Goal: Transaction & Acquisition: Purchase product/service

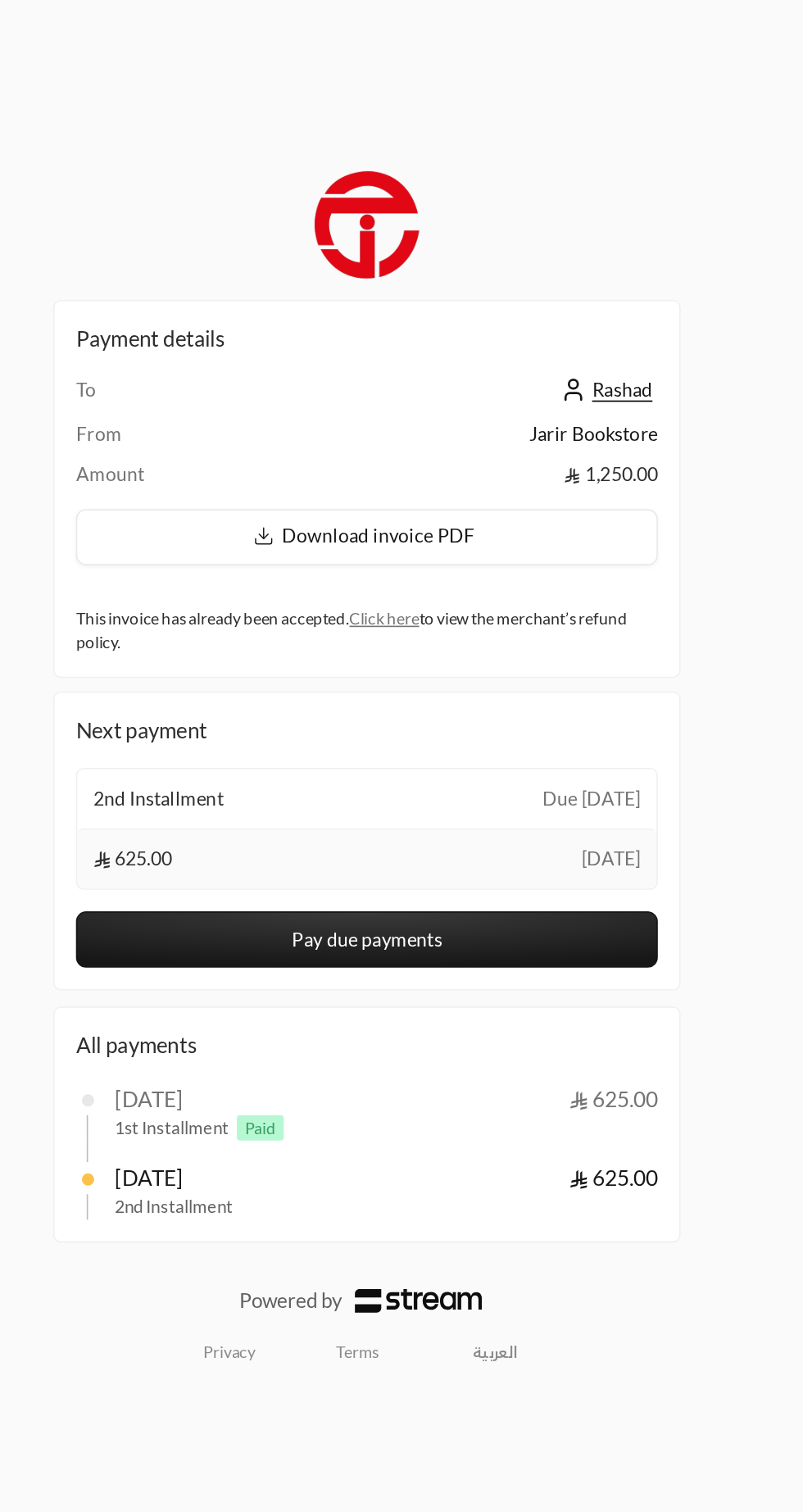
click at [476, 1110] on link "العربية" at bounding box center [479, 1110] width 43 height 25
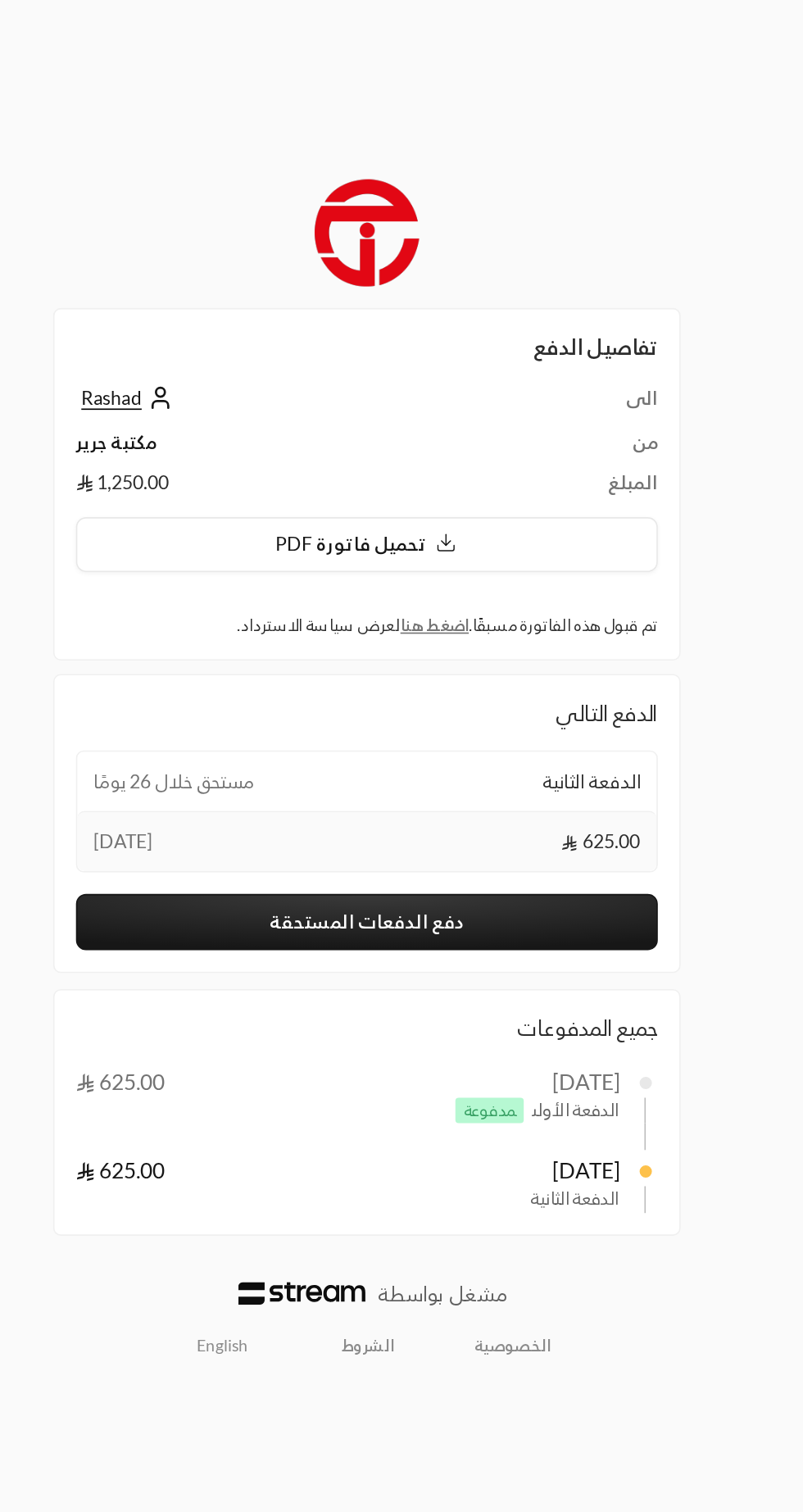
click at [389, 844] on button "دفع الدفعات المستحقة" at bounding box center [401, 846] width 356 height 34
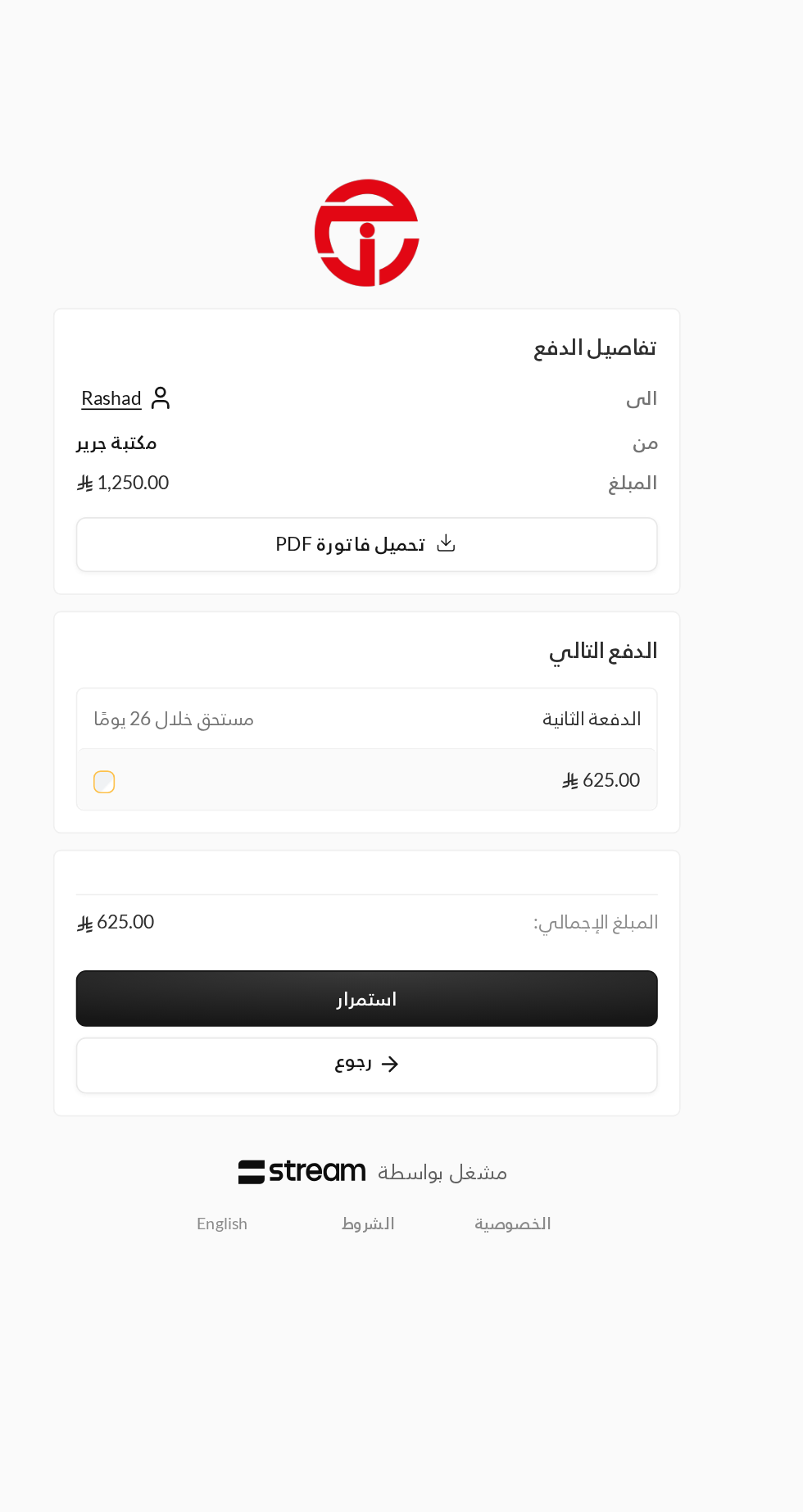
click at [370, 917] on button "استمرار" at bounding box center [401, 924] width 356 height 34
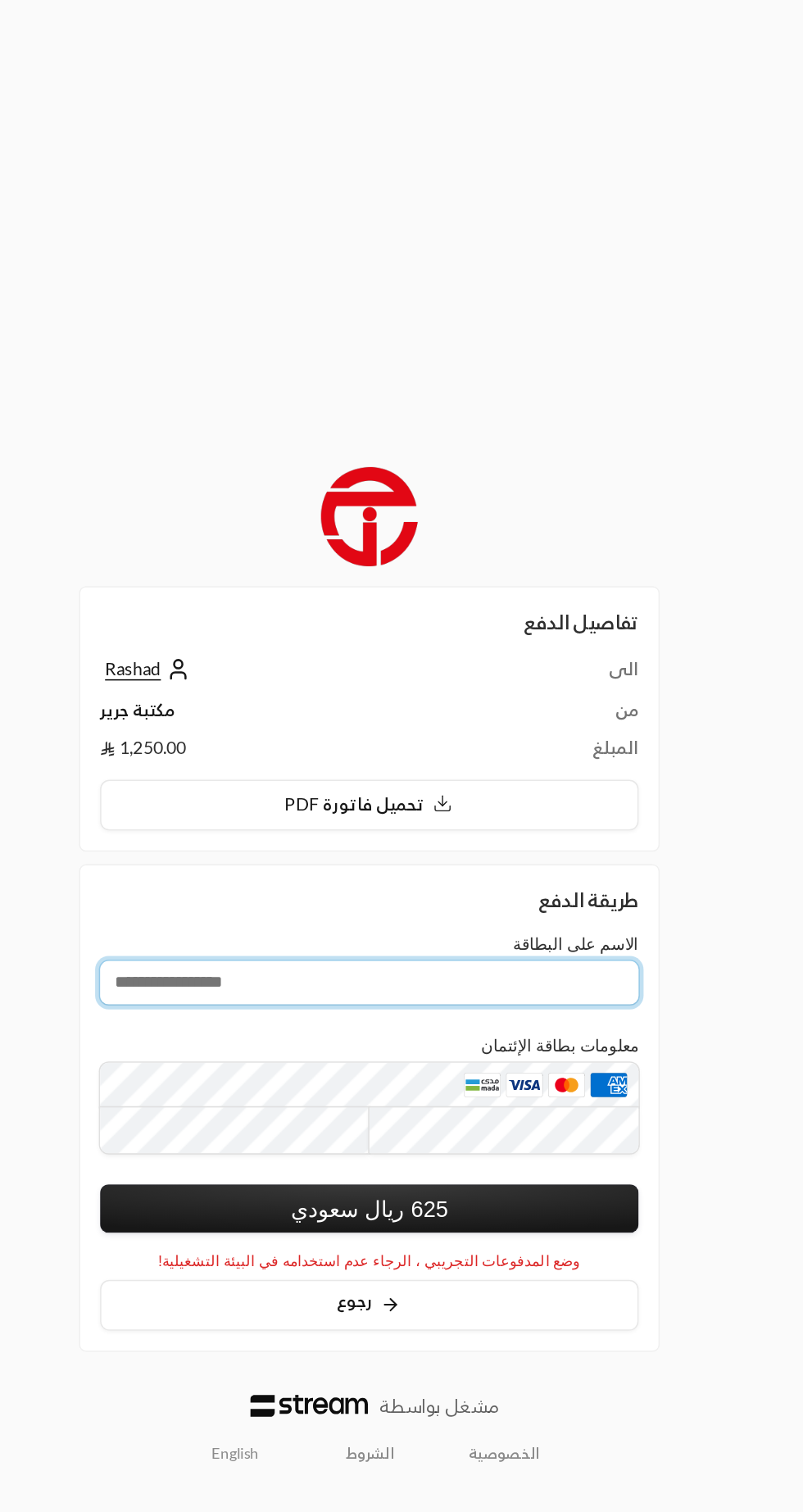
click at [273, 770] on input "الاسم على البطاقة" at bounding box center [401, 763] width 356 height 29
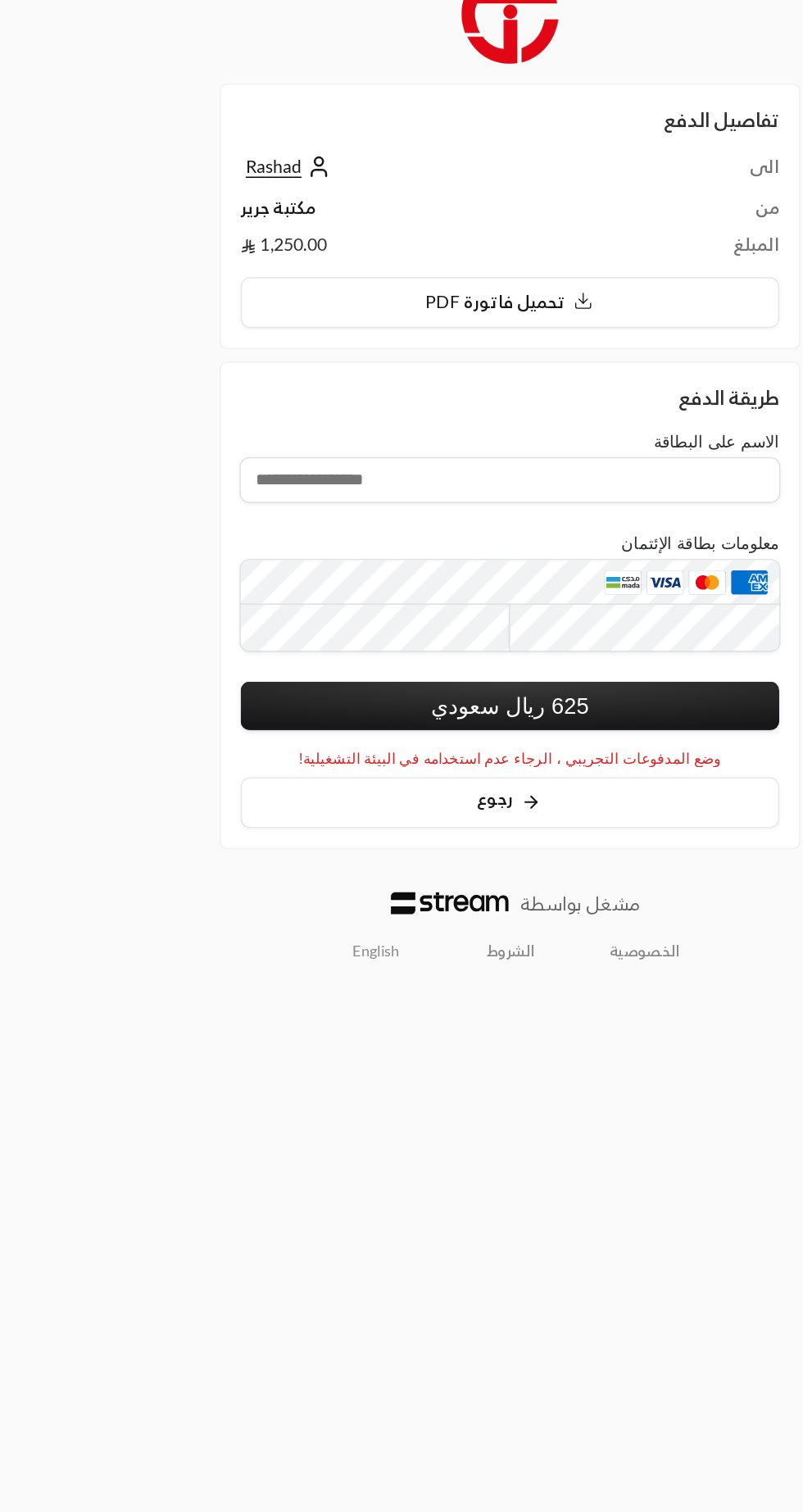
click at [141, 884] on div "تفاصيل الدفع الى Rashad من مكتبة جرير المبلغ 1,250.00 تحميل فاتورة PDF طريقة ال…" at bounding box center [401, 756] width 803 height 688
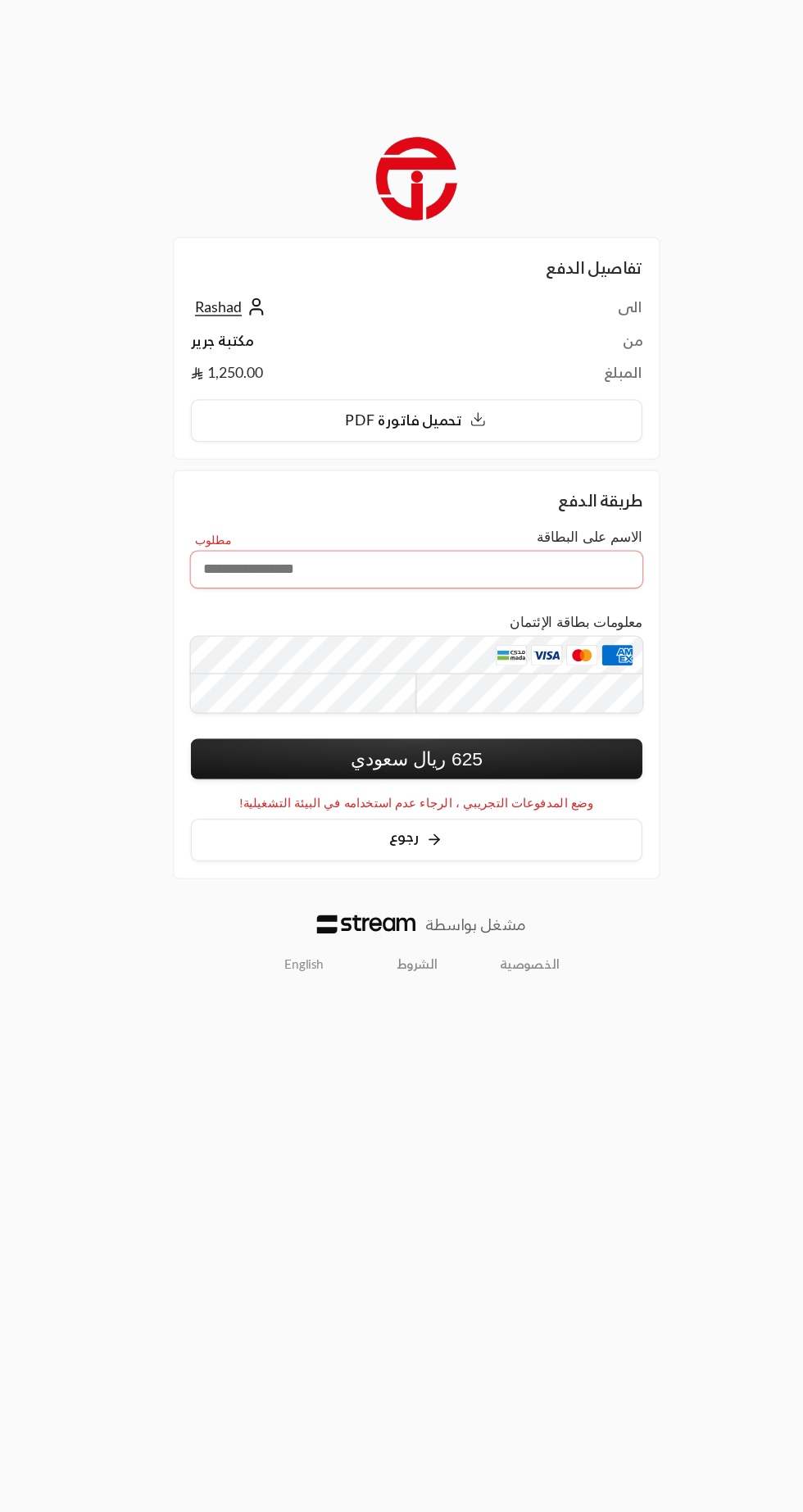
click at [329, 987] on button "رجوع" at bounding box center [401, 976] width 356 height 33
